Goal: Task Accomplishment & Management: Manage account settings

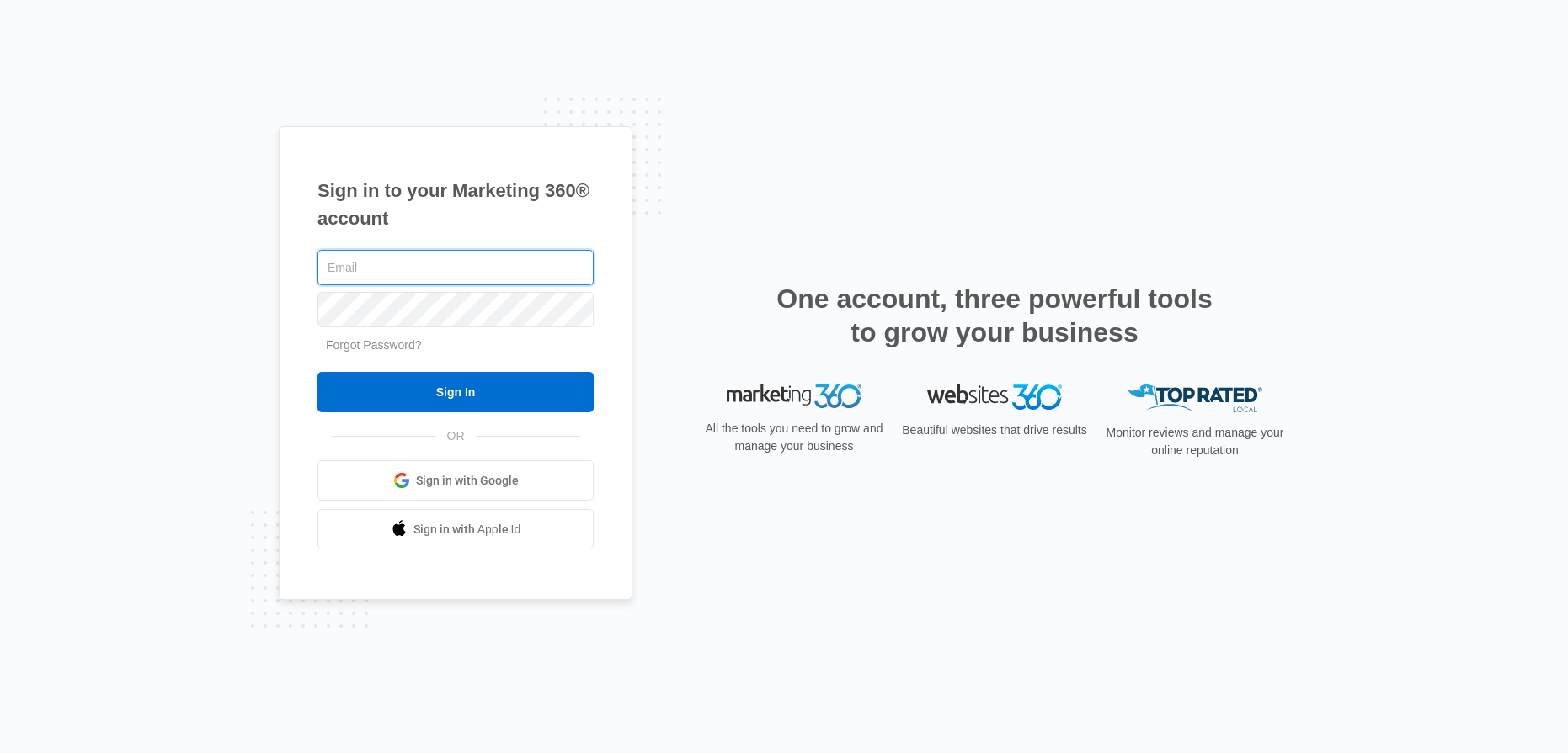
type input "brian@dalialandscape.com"
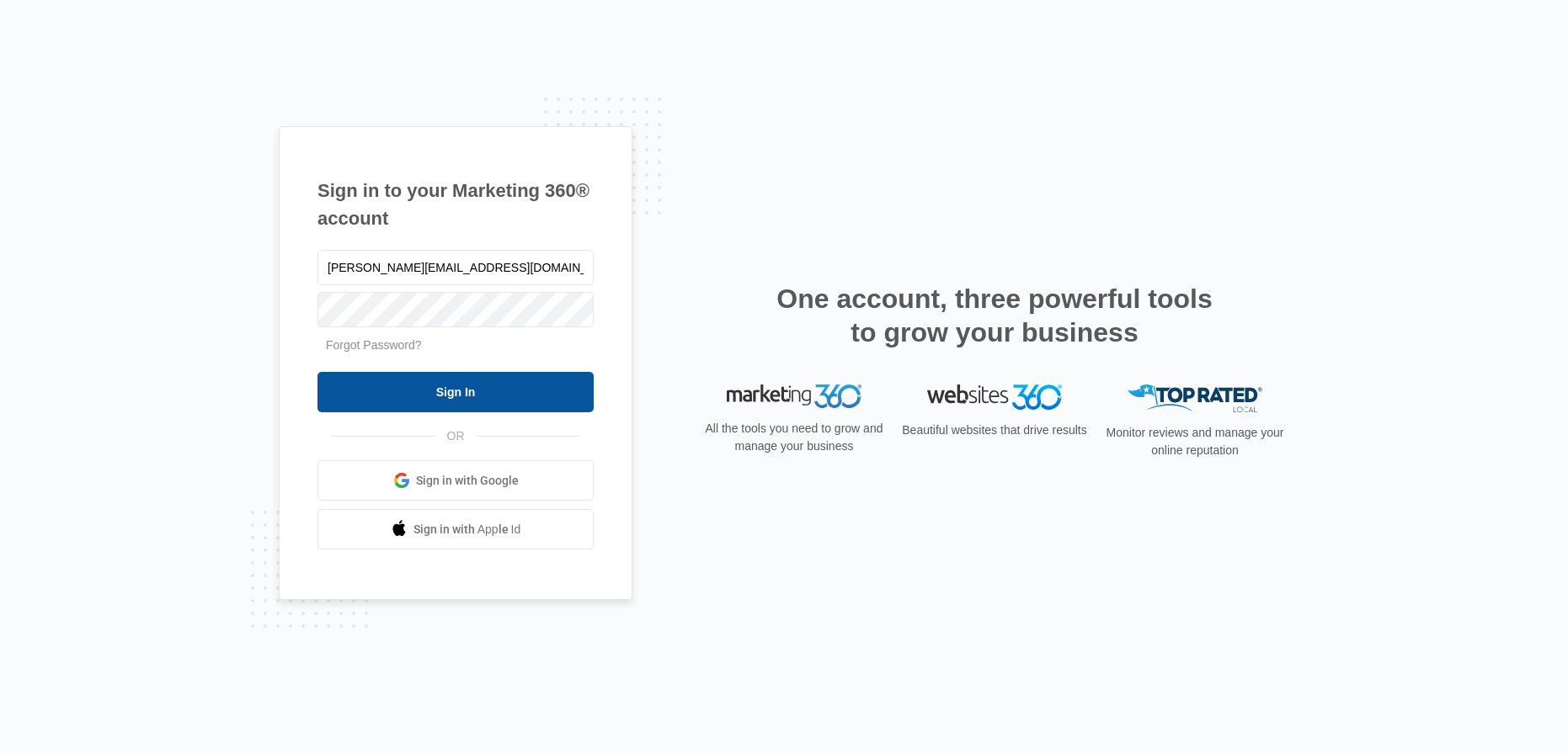
click at [487, 386] on input "Sign In" at bounding box center [455, 392] width 276 height 40
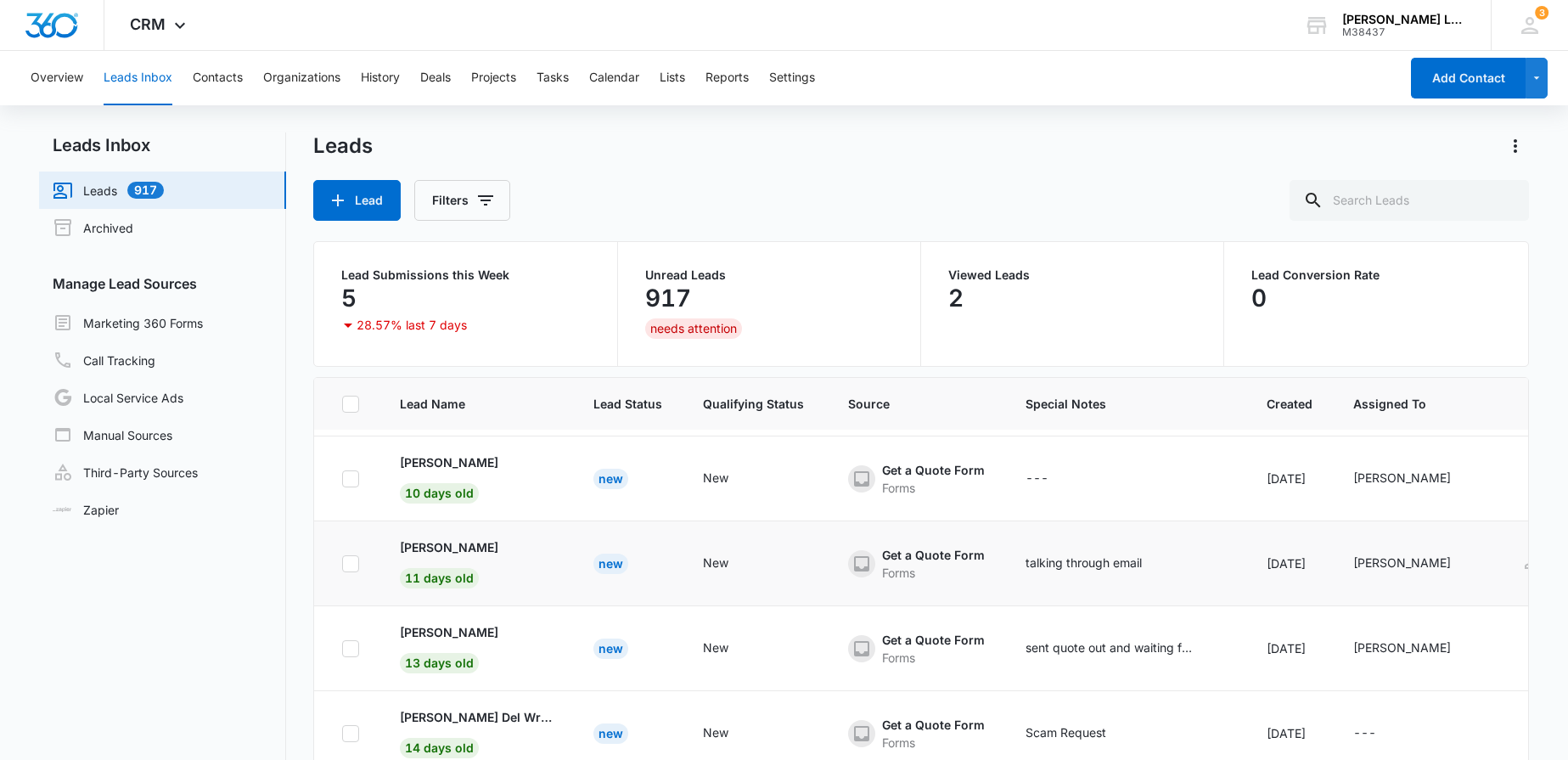
scroll to position [337, 0]
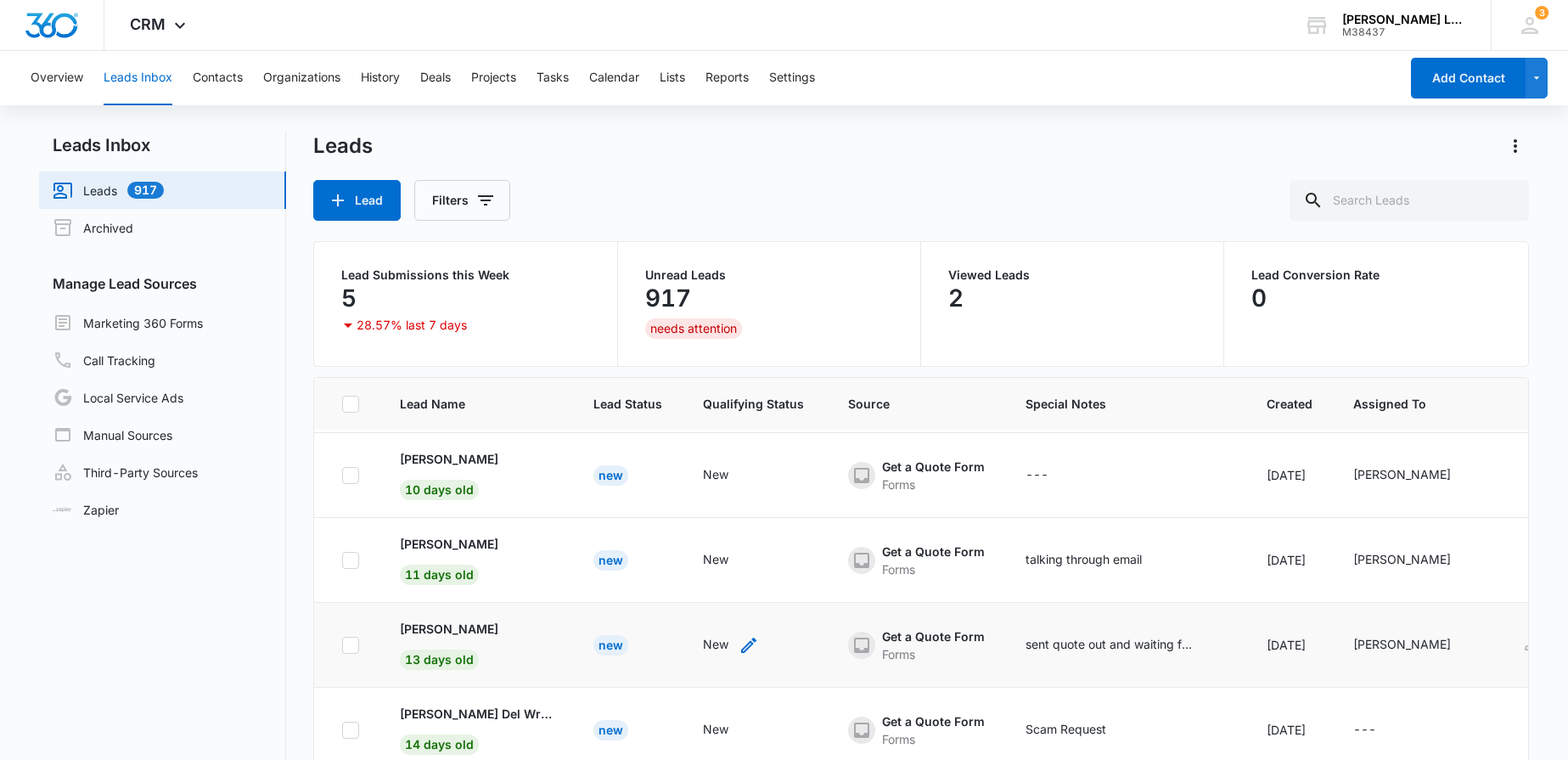
click at [742, 642] on icon "- - Select to Edit Field" at bounding box center [749, 646] width 15 height 15
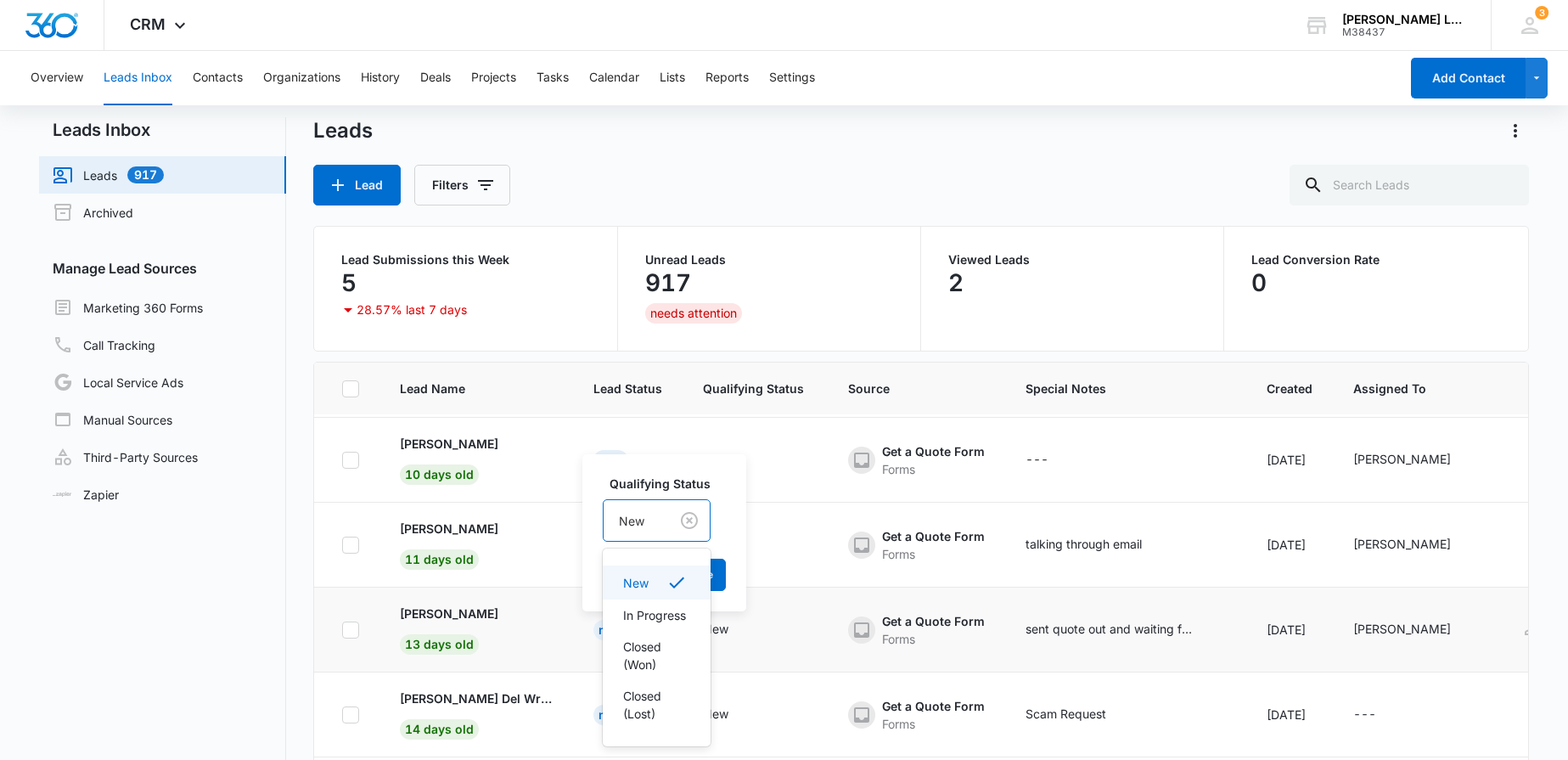
click at [651, 539] on div "New" at bounding box center [635, 521] width 65 height 39
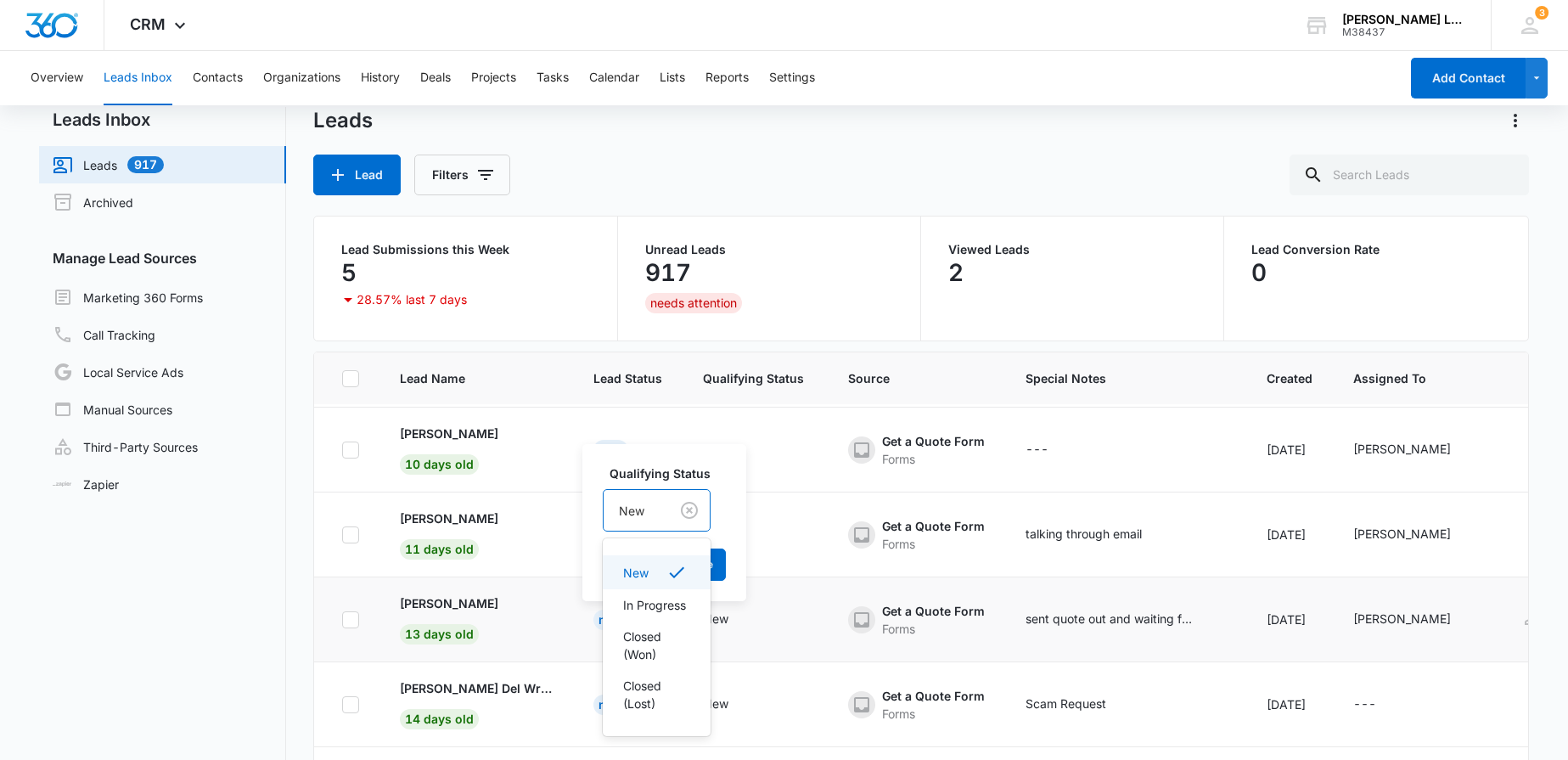
scroll to position [26, 0]
click at [654, 662] on p "Closed (Won)" at bounding box center [655, 645] width 64 height 36
click at [757, 574] on button "Save" at bounding box center [731, 564] width 50 height 32
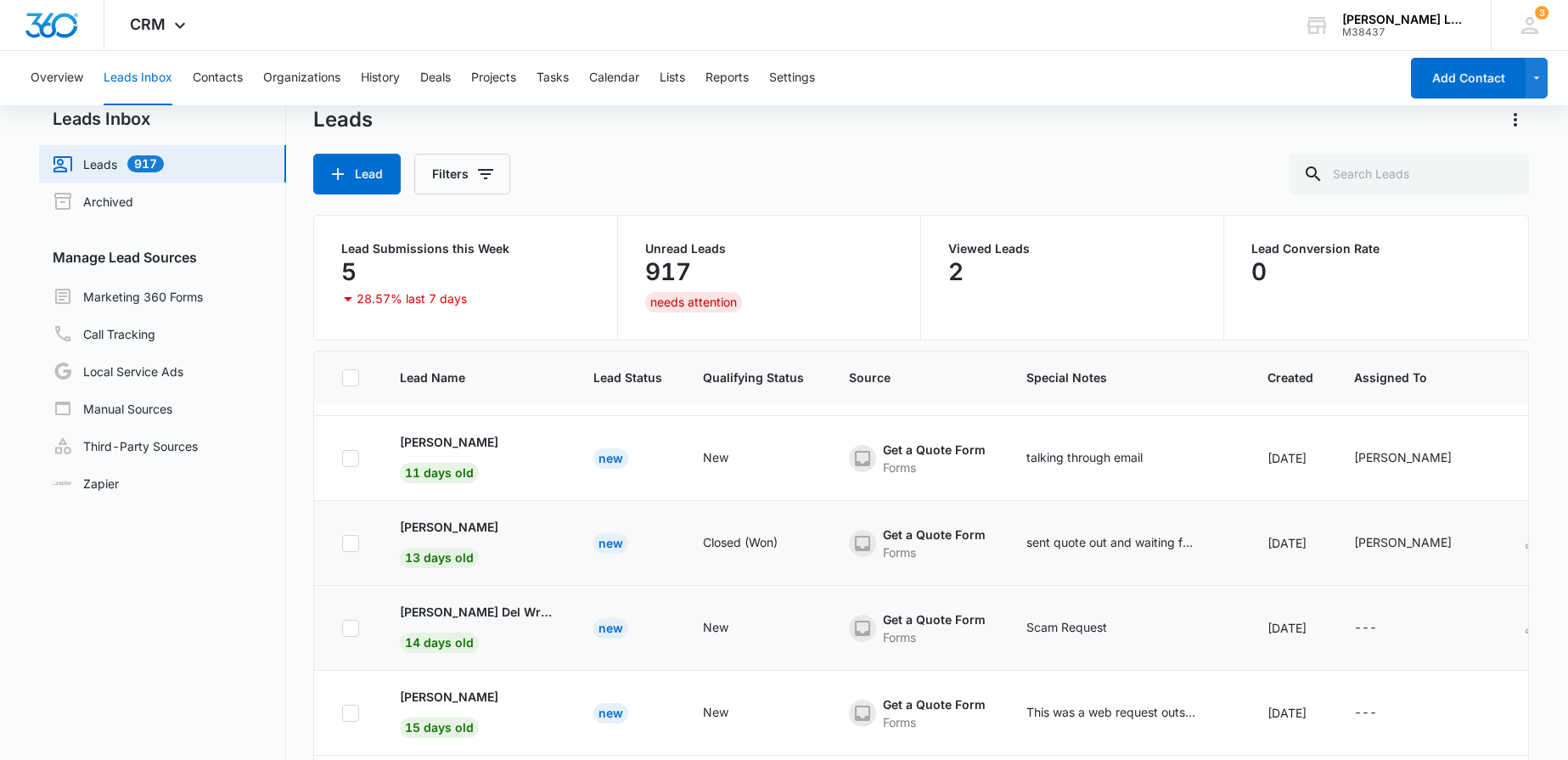
scroll to position [416, 0]
click at [739, 626] on icon "- - Select to Edit Field" at bounding box center [749, 625] width 21 height 21
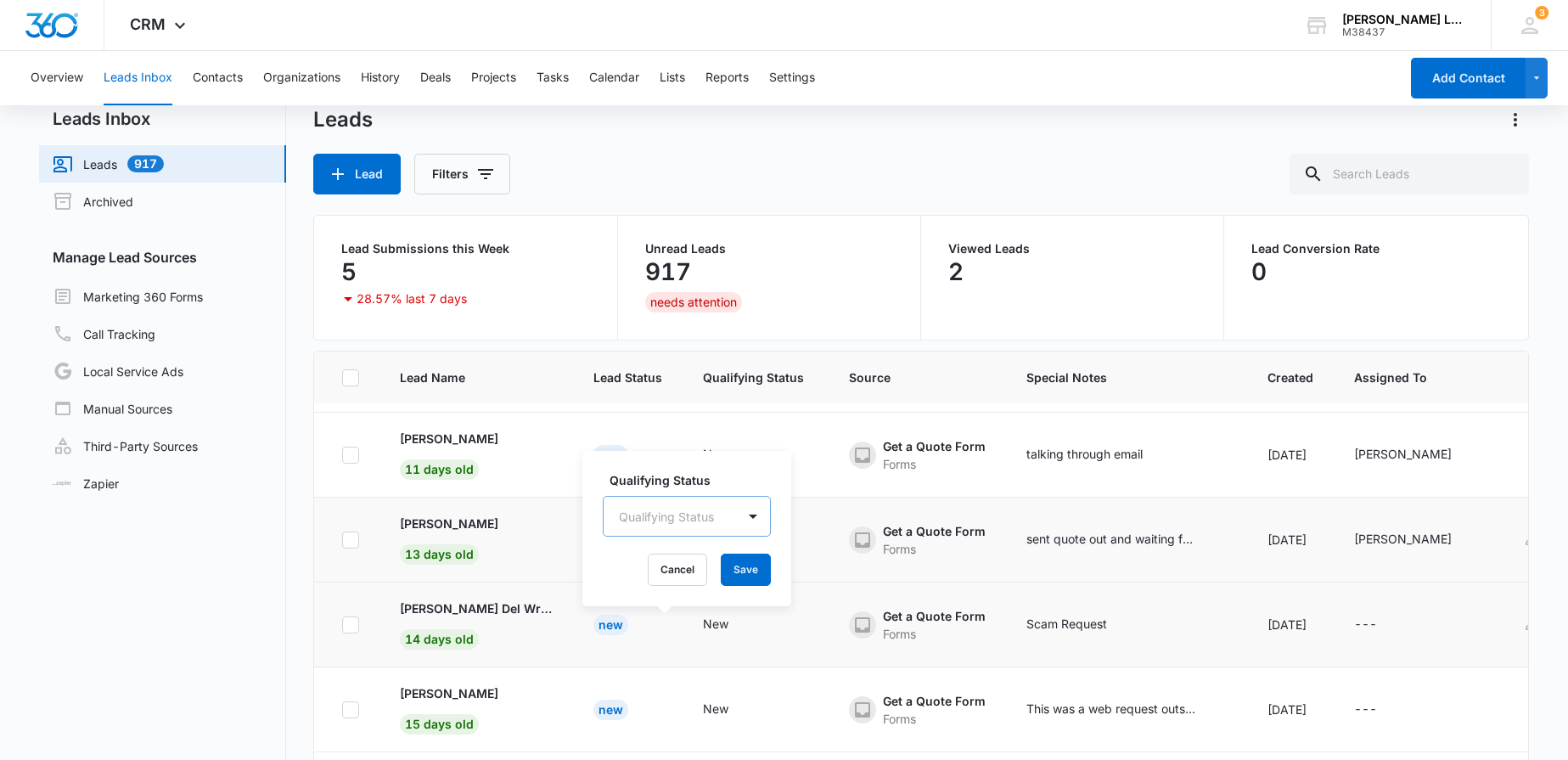
click at [693, 526] on div at bounding box center [666, 517] width 95 height 22
click at [658, 603] on p "In Progress" at bounding box center [654, 607] width 63 height 18
click at [719, 574] on button "Save" at bounding box center [720, 570] width 50 height 32
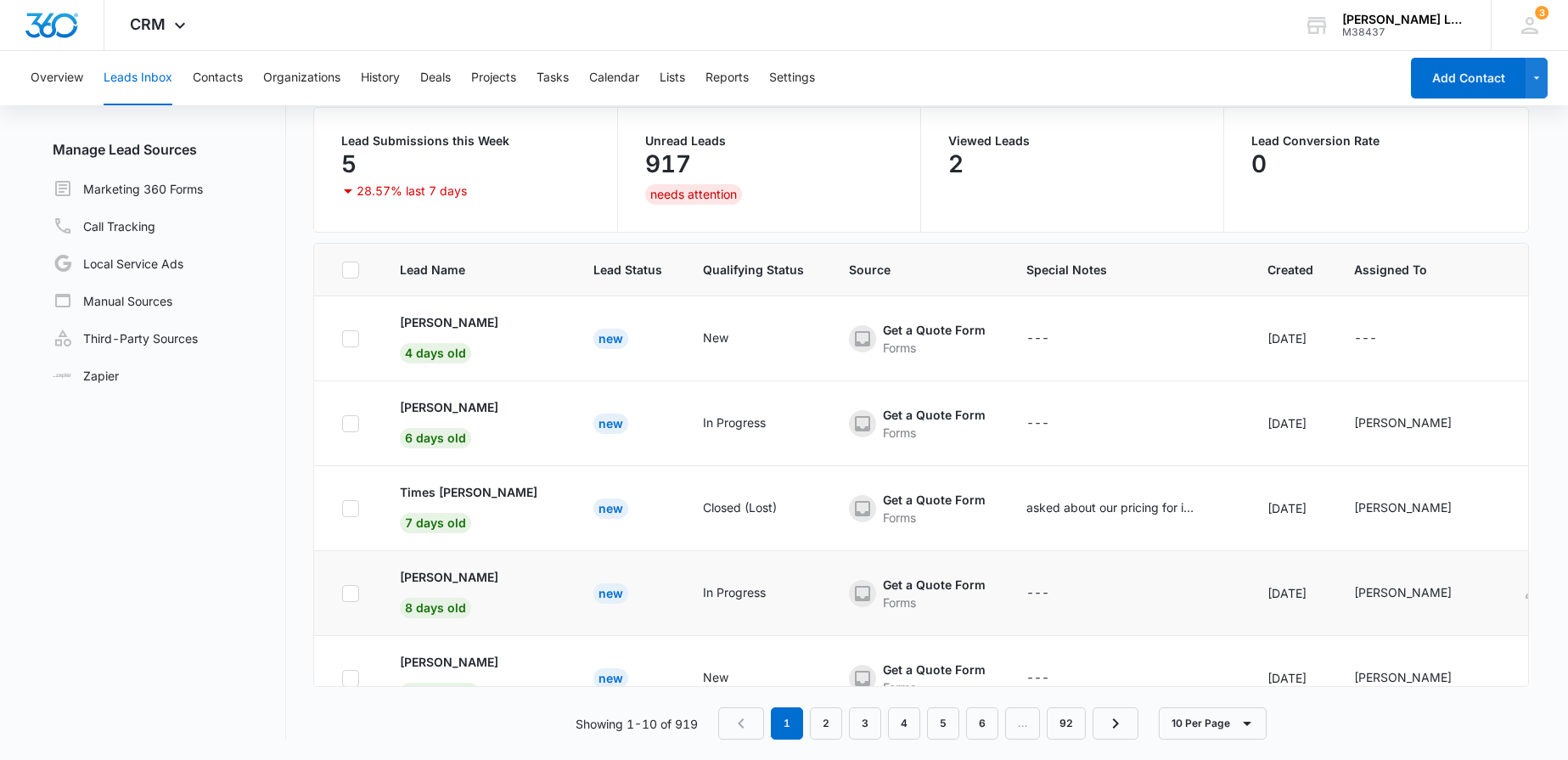
scroll to position [0, 0]
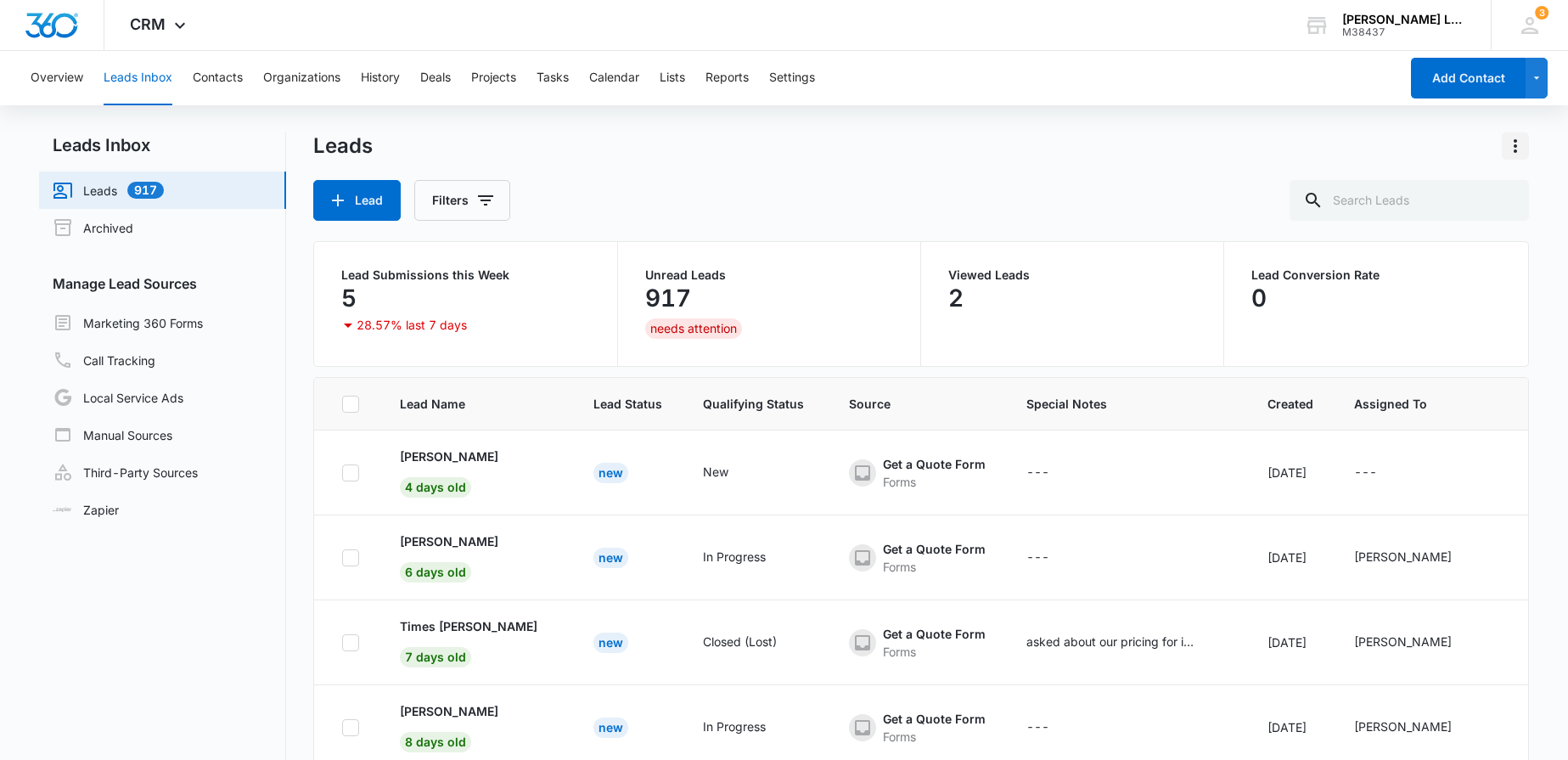
click at [1514, 139] on icon "Actions" at bounding box center [1516, 146] width 21 height 21
click at [1279, 150] on div "Leads Export" at bounding box center [921, 146] width 1216 height 27
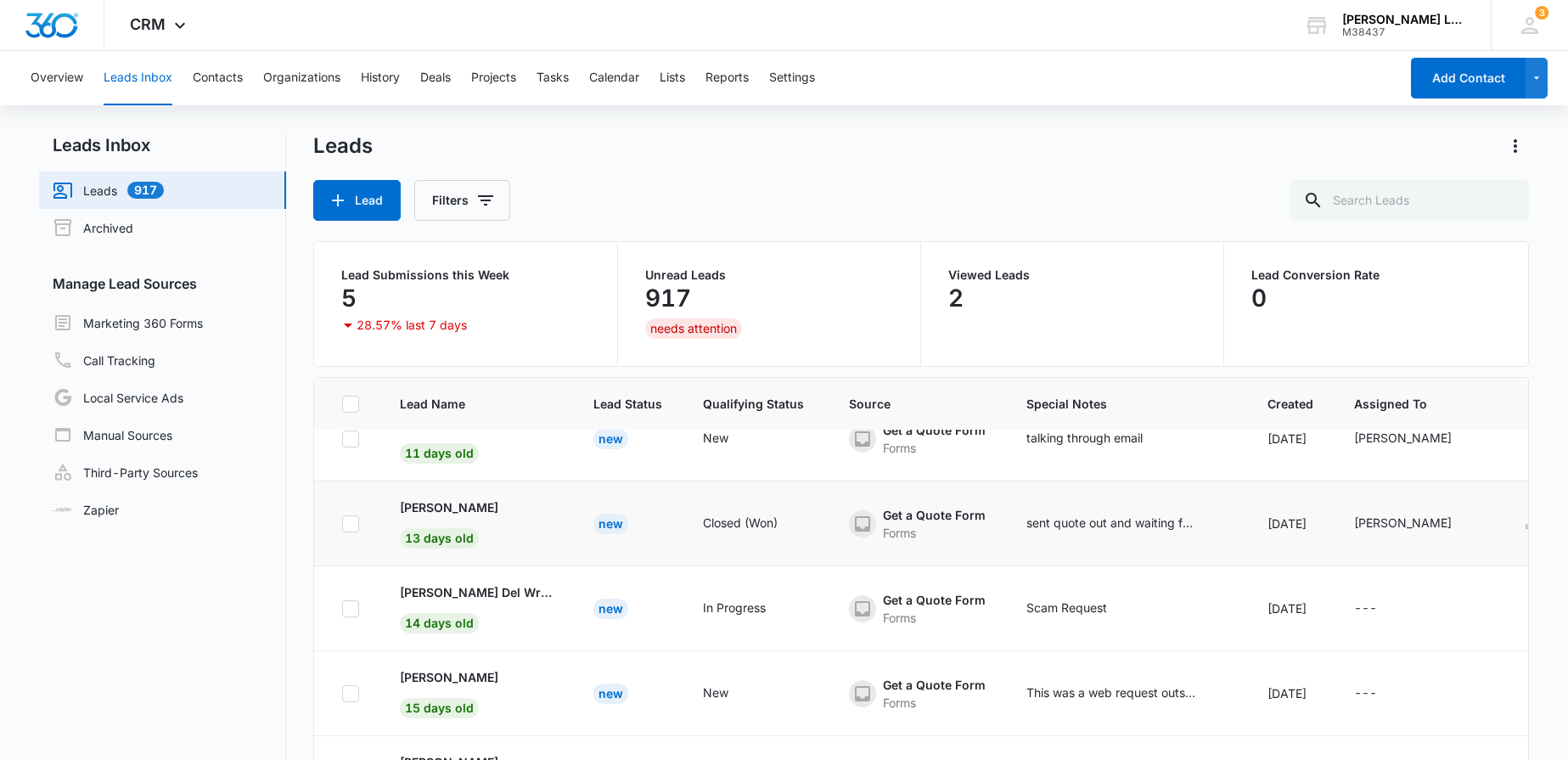
scroll to position [108, 0]
